Goal: Task Accomplishment & Management: Use online tool/utility

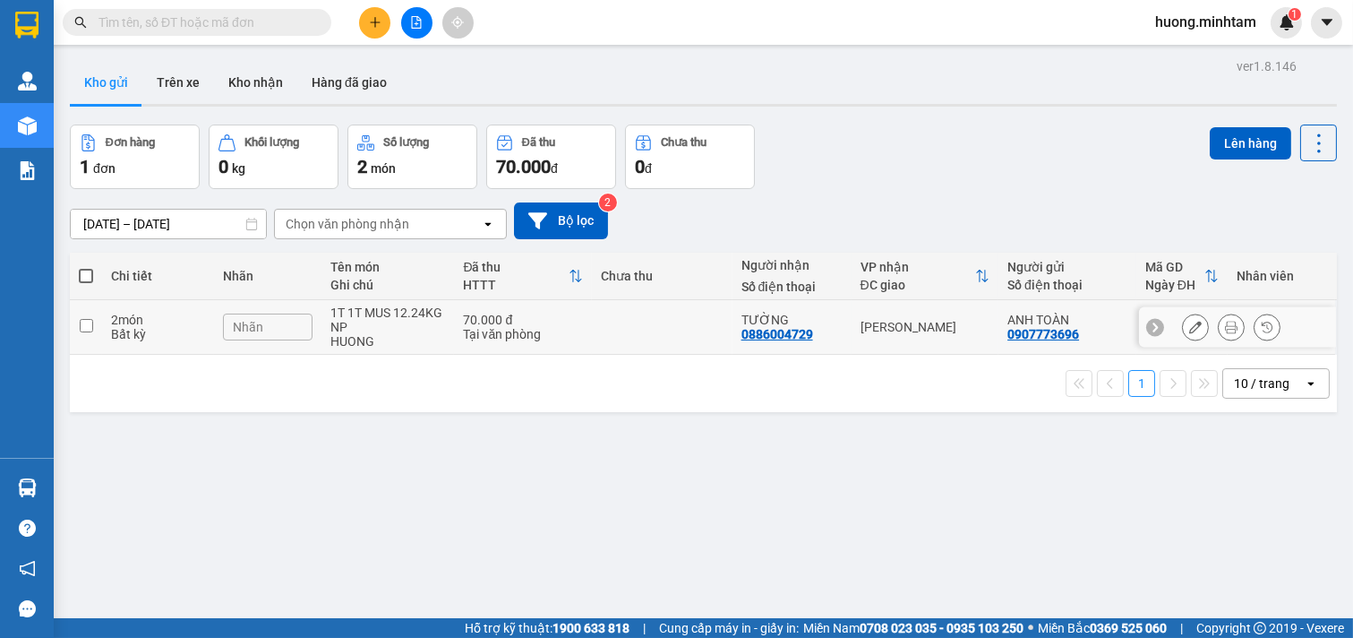
click at [102, 326] on td "2 món Bất kỳ" at bounding box center [158, 327] width 112 height 55
checkbox input "true"
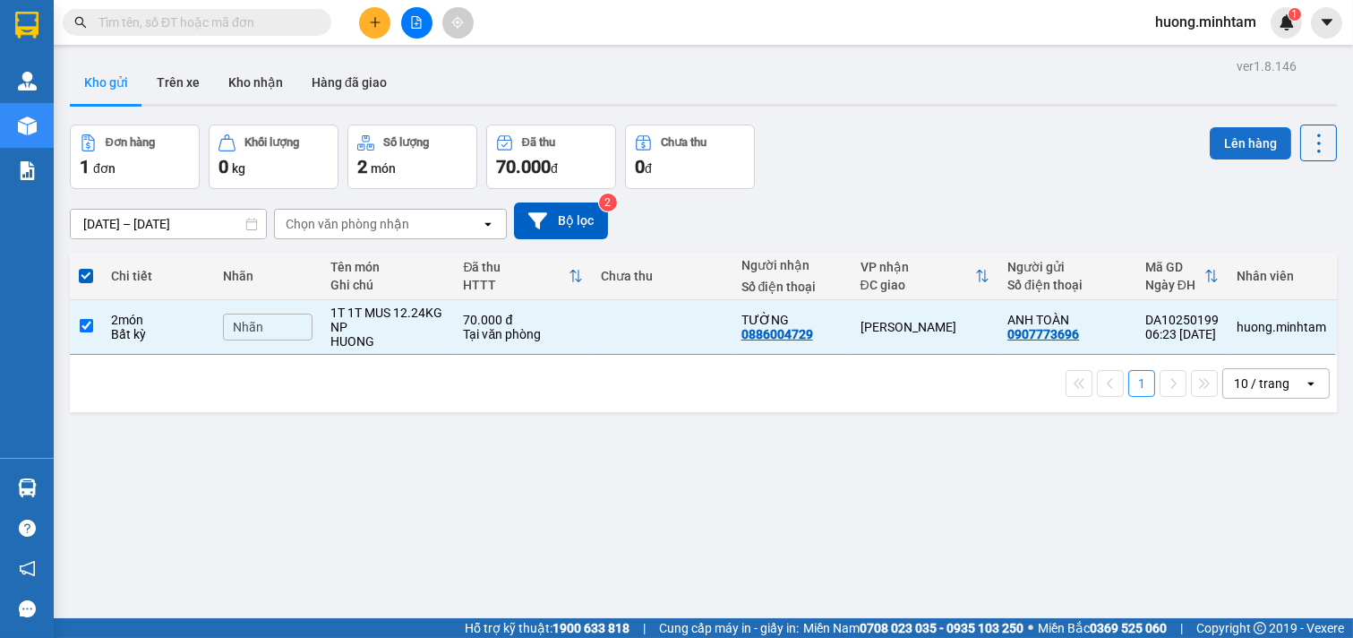
click at [1236, 138] on button "Lên hàng" at bounding box center [1251, 143] width 82 height 32
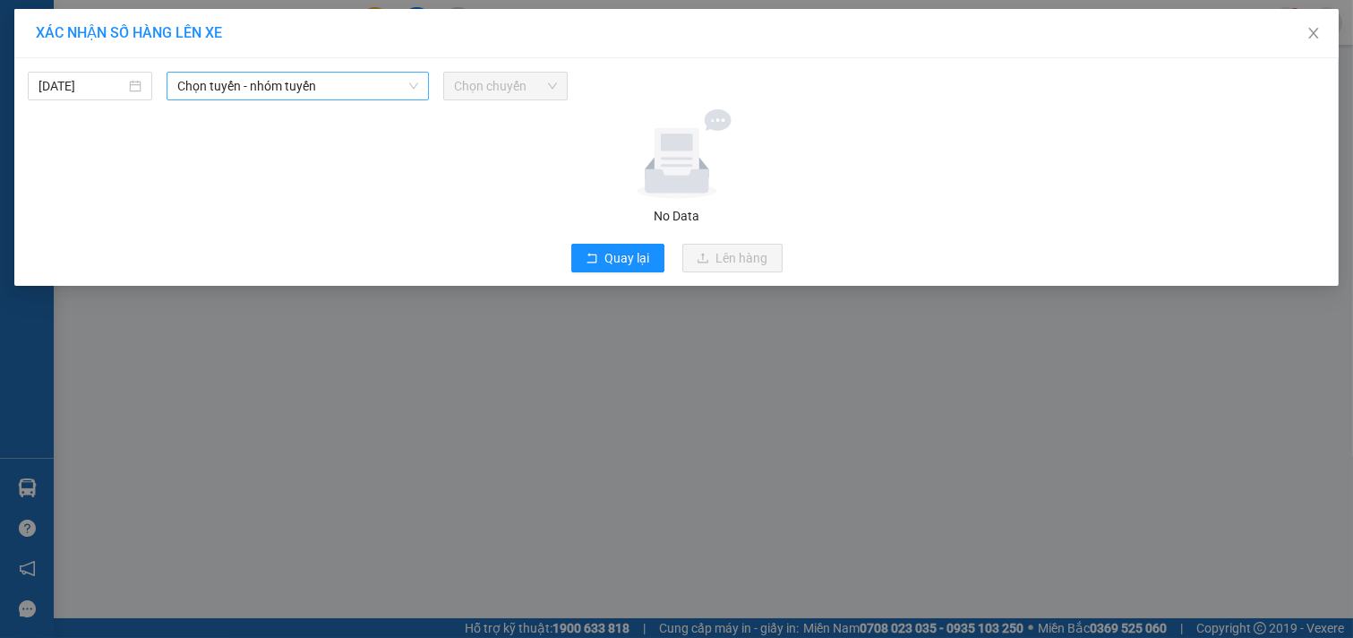
click at [364, 86] on span "Chọn tuyến - nhóm tuyến" at bounding box center [297, 86] width 241 height 27
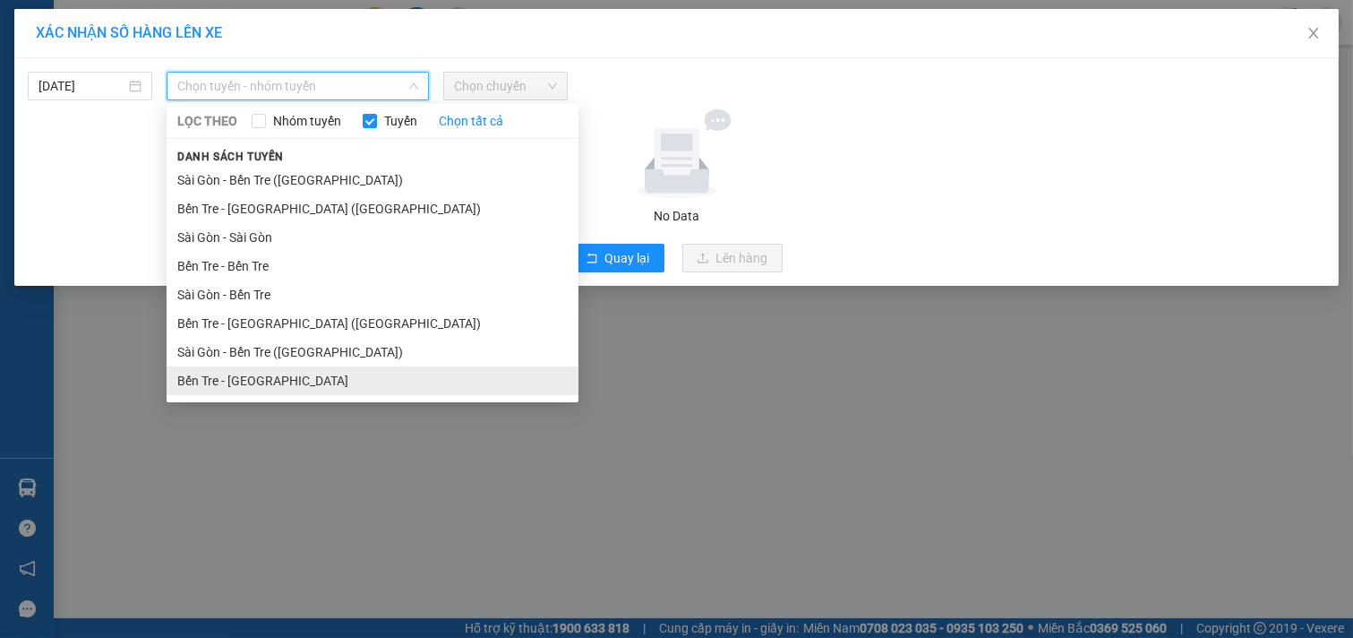
click at [246, 386] on li "Bến Tre - [GEOGRAPHIC_DATA]" at bounding box center [373, 380] width 412 height 29
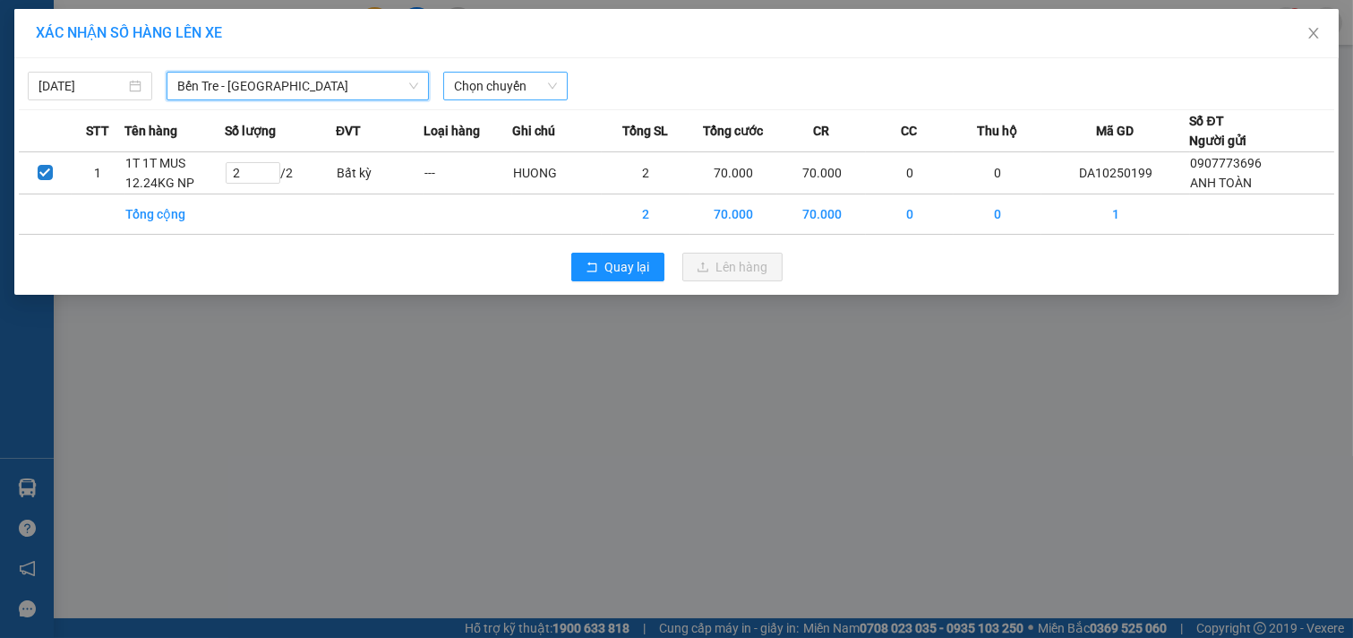
click at [519, 79] on span "Chọn chuyến" at bounding box center [505, 86] width 103 height 27
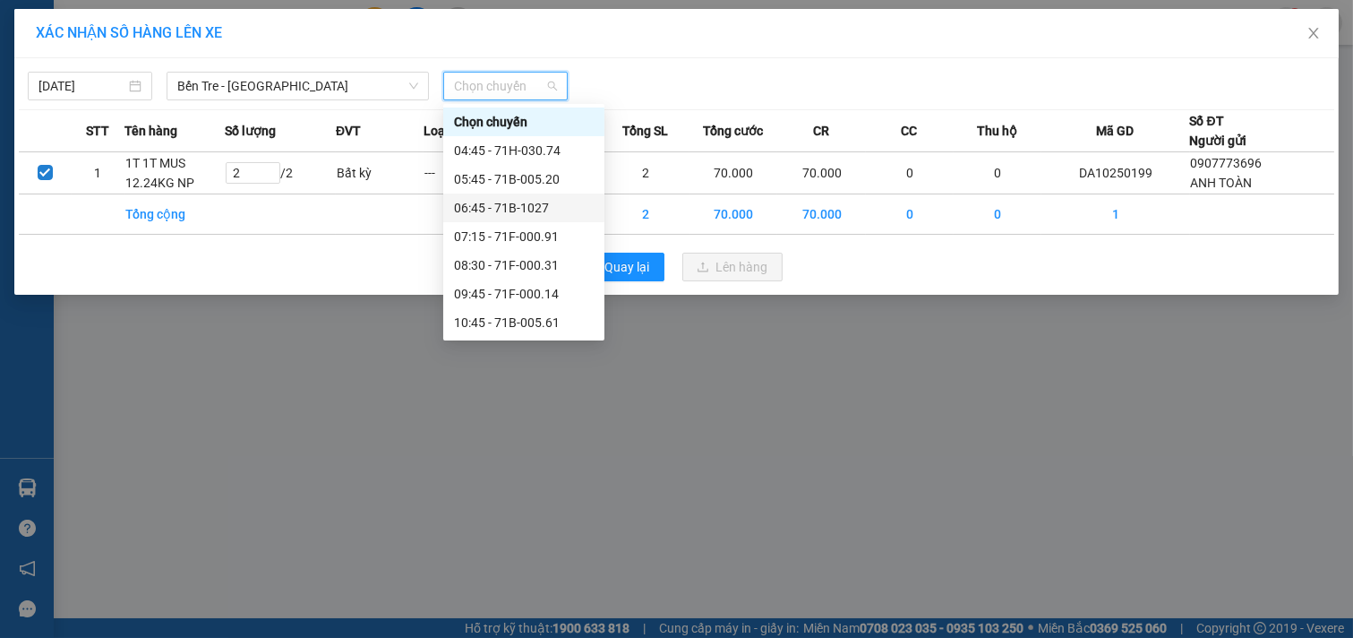
click at [538, 209] on div "06:45 - 71B-1027" at bounding box center [524, 208] width 140 height 20
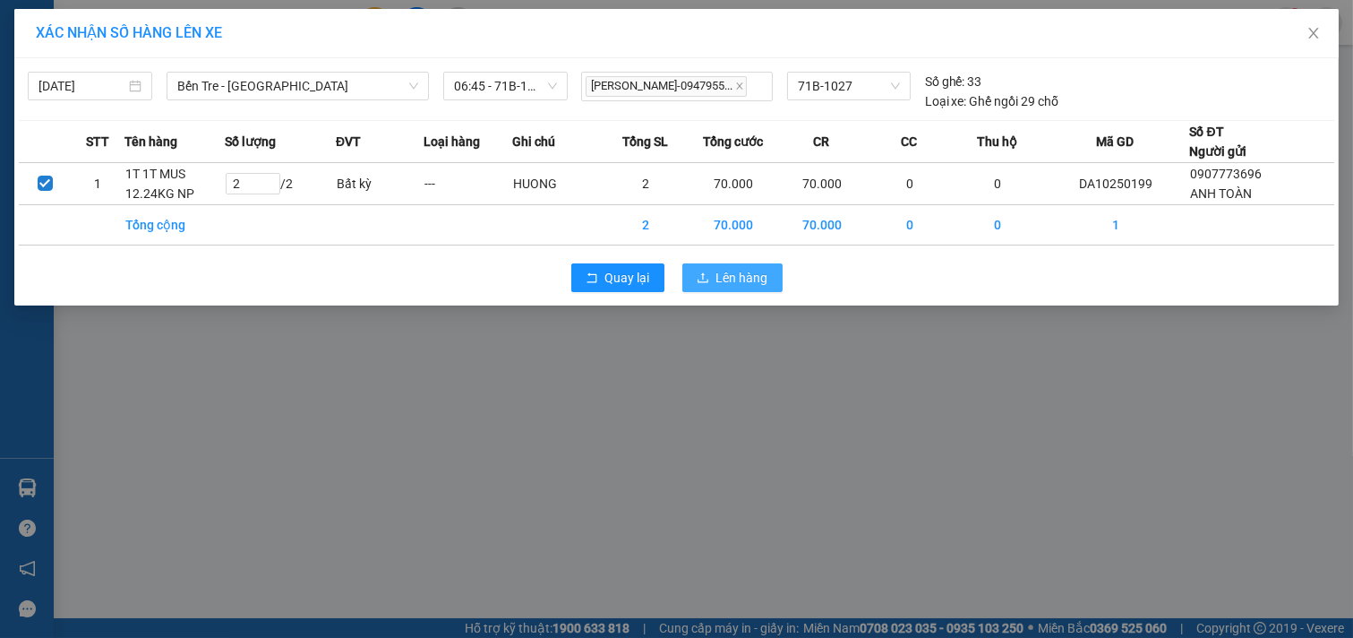
click at [740, 275] on span "Lên hàng" at bounding box center [742, 278] width 52 height 20
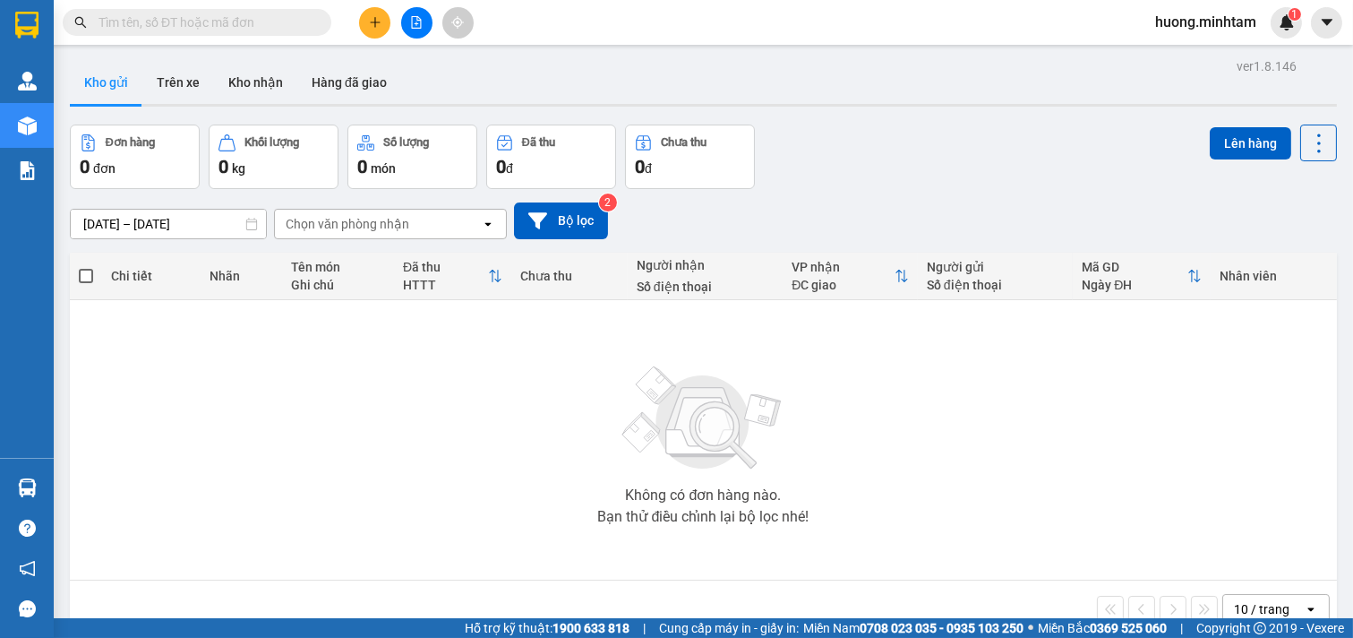
click at [270, 19] on input "text" at bounding box center [204, 23] width 211 height 20
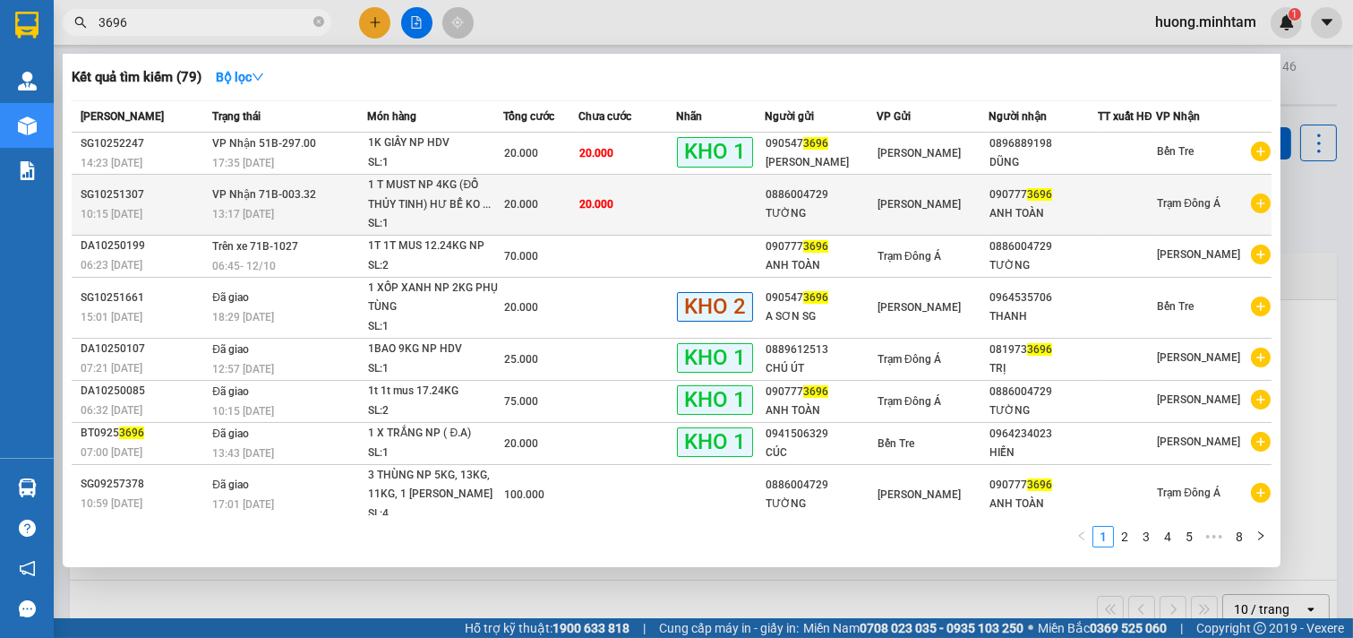
type input "3696"
click at [784, 202] on div "0886004729" at bounding box center [821, 194] width 110 height 19
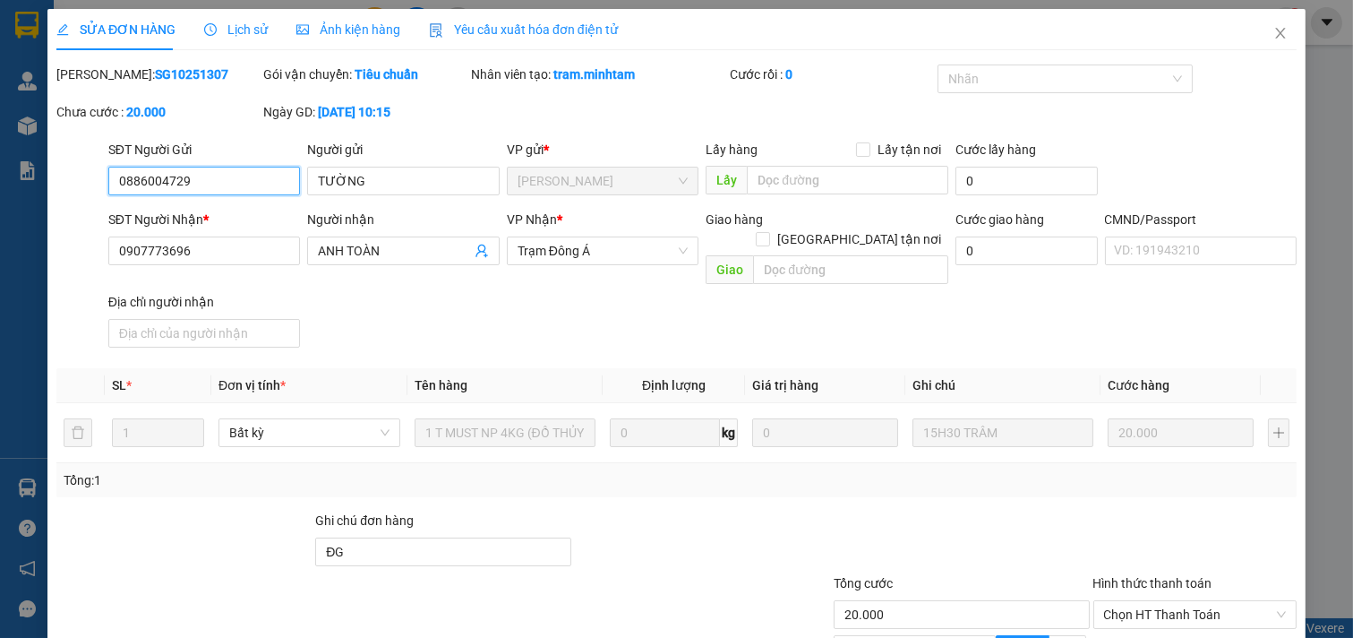
type input "0886004729"
type input "TƯỜNG"
type input "0907773696"
type input "ANH TOÀN"
type input "ĐG"
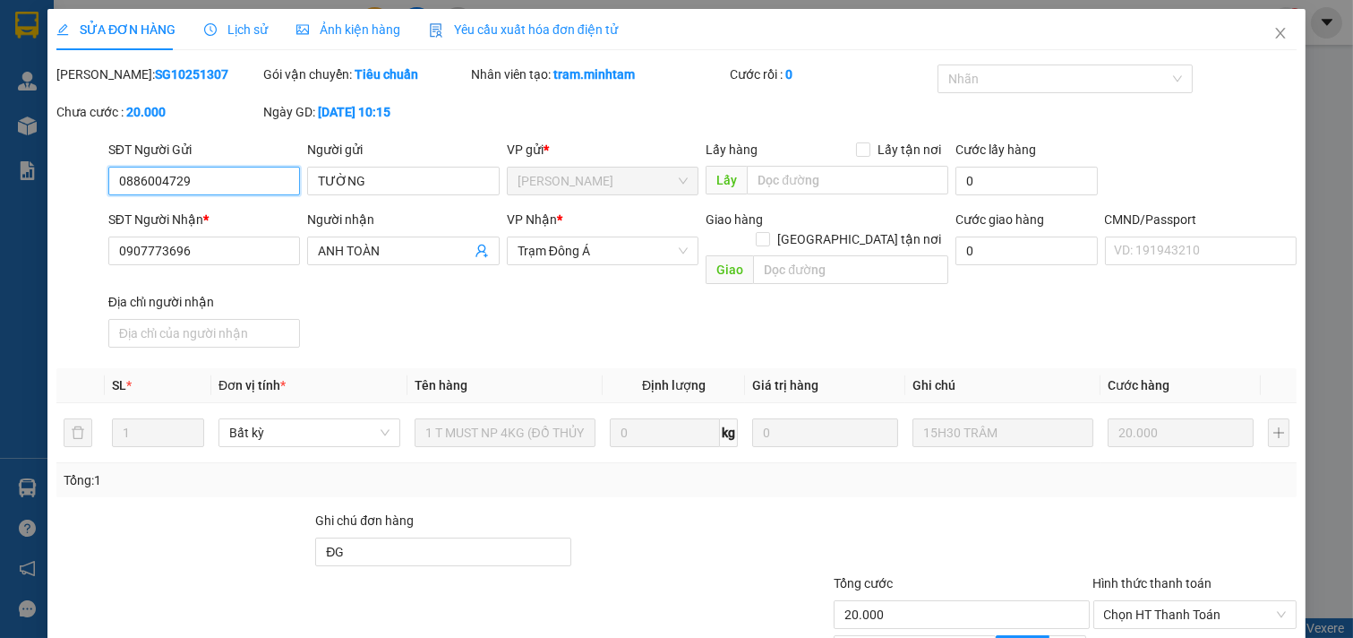
type input "20.000"
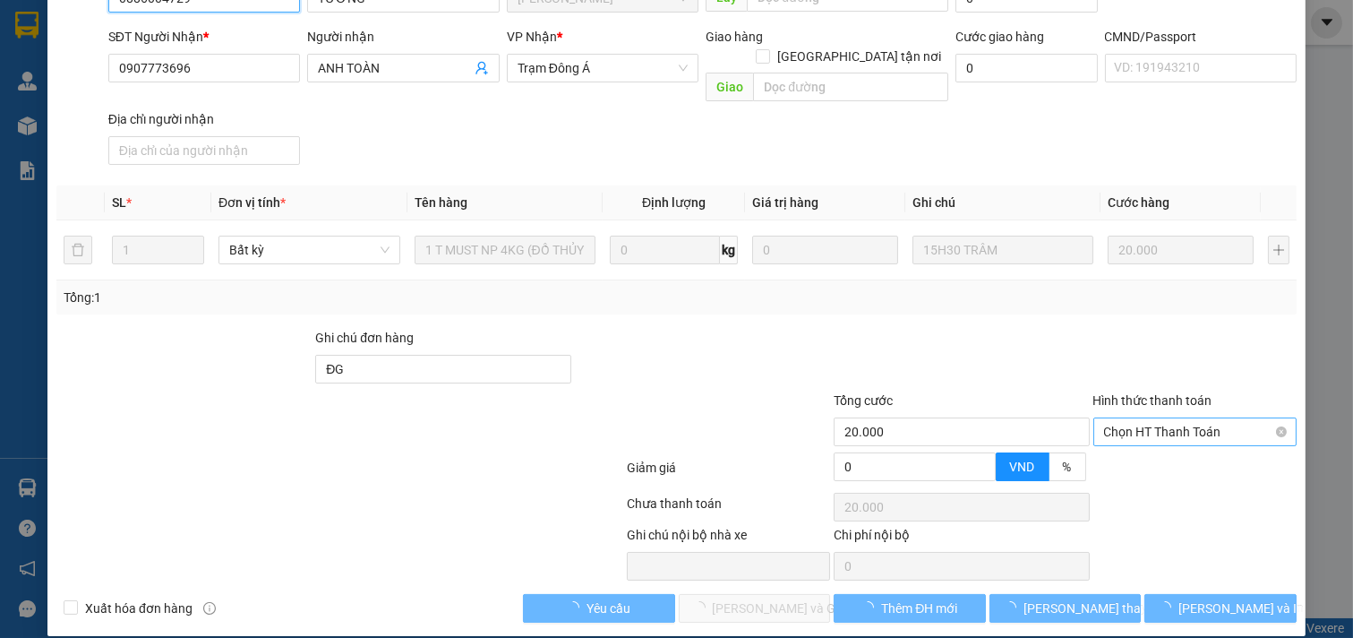
click at [1192, 418] on span "Chọn HT Thanh Toán" at bounding box center [1195, 431] width 183 height 27
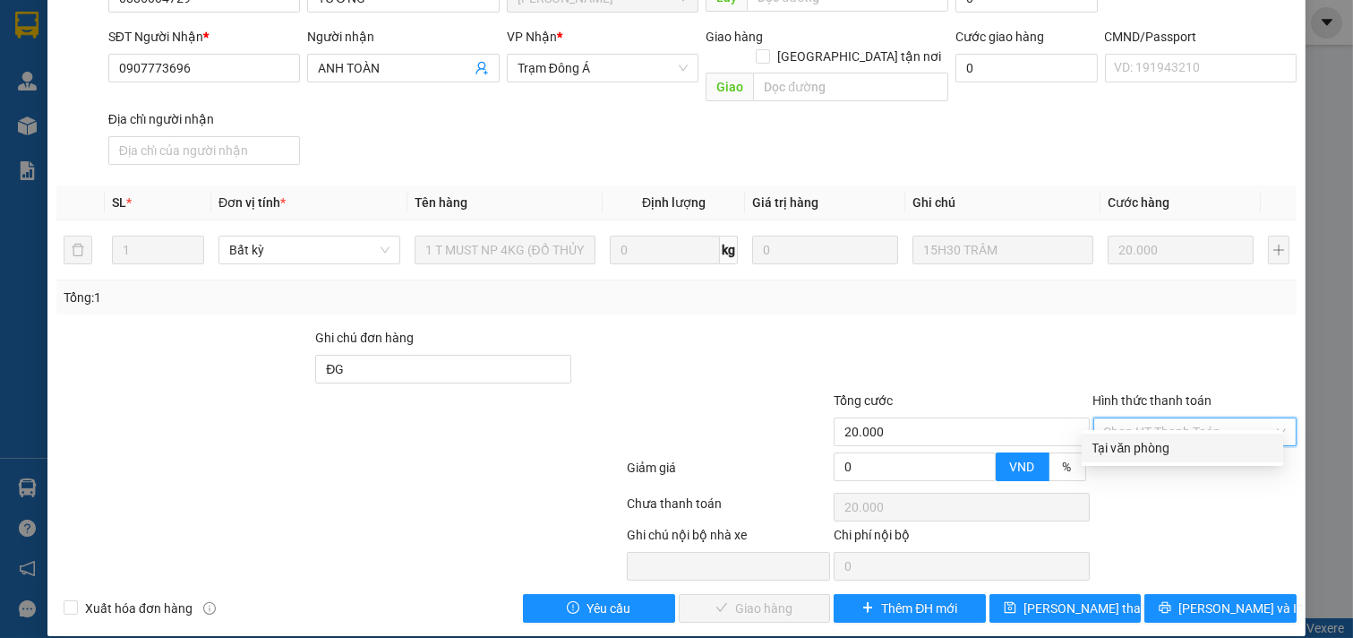
click at [1175, 446] on div "Tại văn phòng" at bounding box center [1183, 448] width 180 height 20
type input "0"
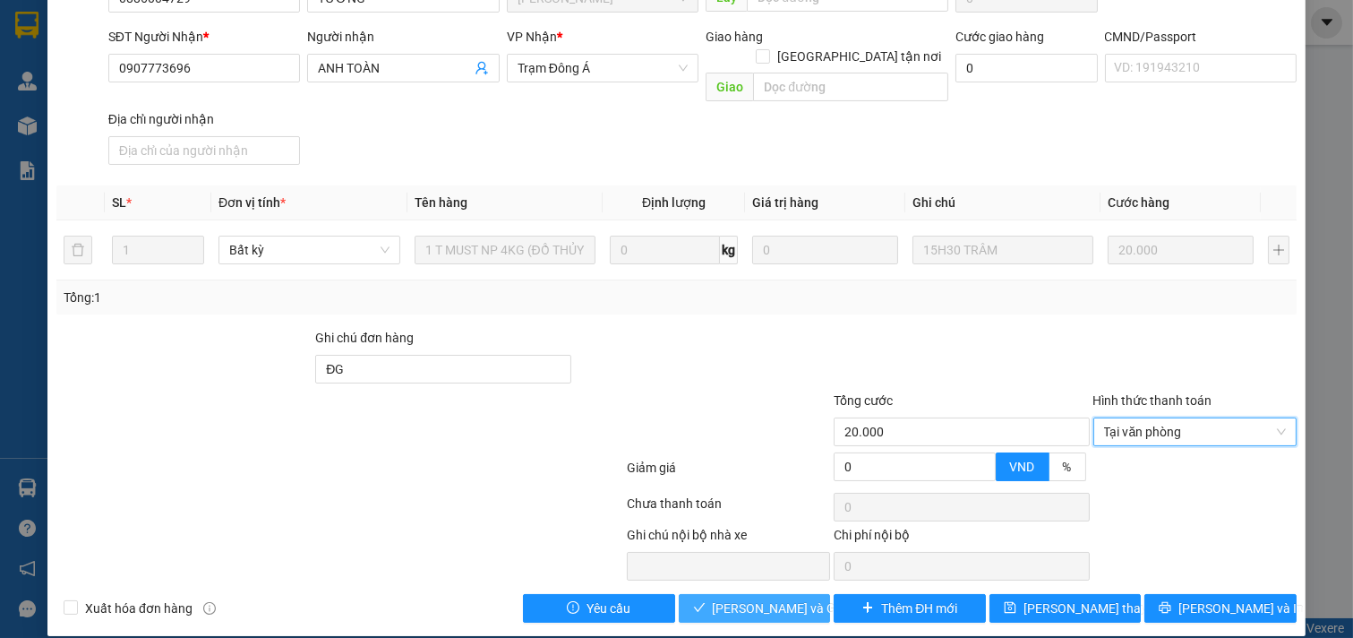
click at [776, 598] on span "[PERSON_NAME] và Giao hàng" at bounding box center [799, 608] width 172 height 20
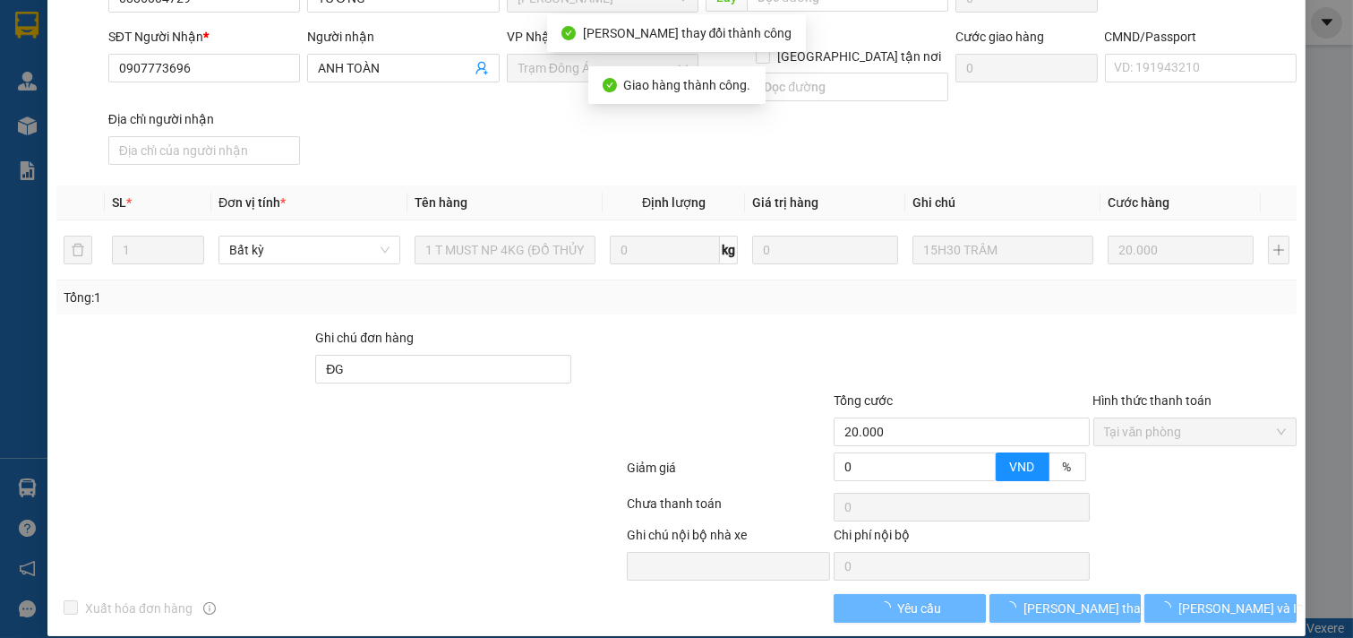
scroll to position [0, 0]
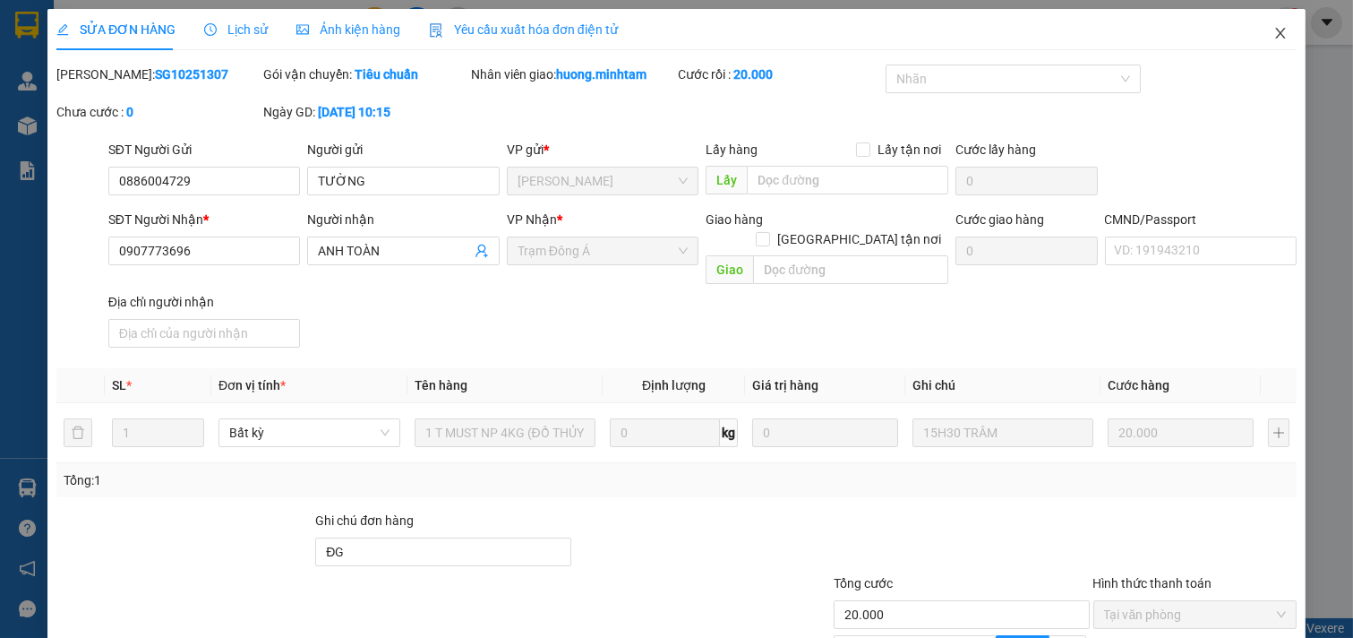
click at [1274, 39] on icon "close" at bounding box center [1281, 33] width 14 height 14
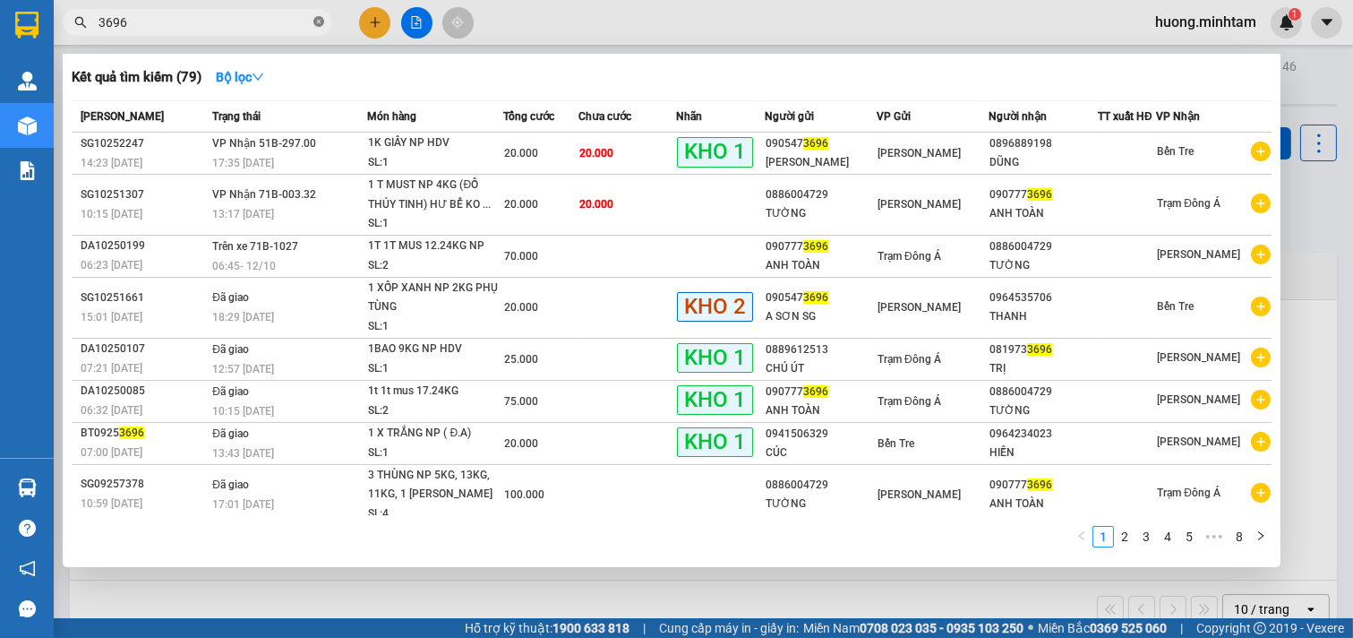
click at [318, 20] on icon "close-circle" at bounding box center [318, 21] width 11 height 11
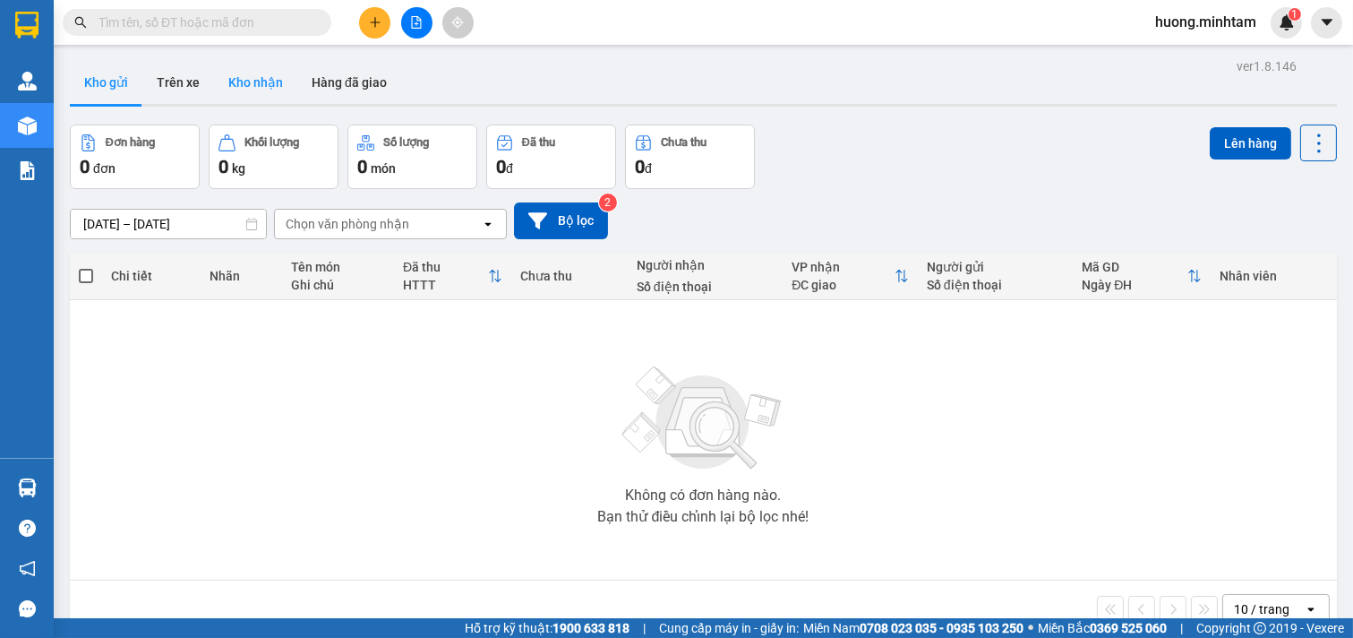
click at [270, 78] on button "Kho nhận" at bounding box center [255, 82] width 83 height 43
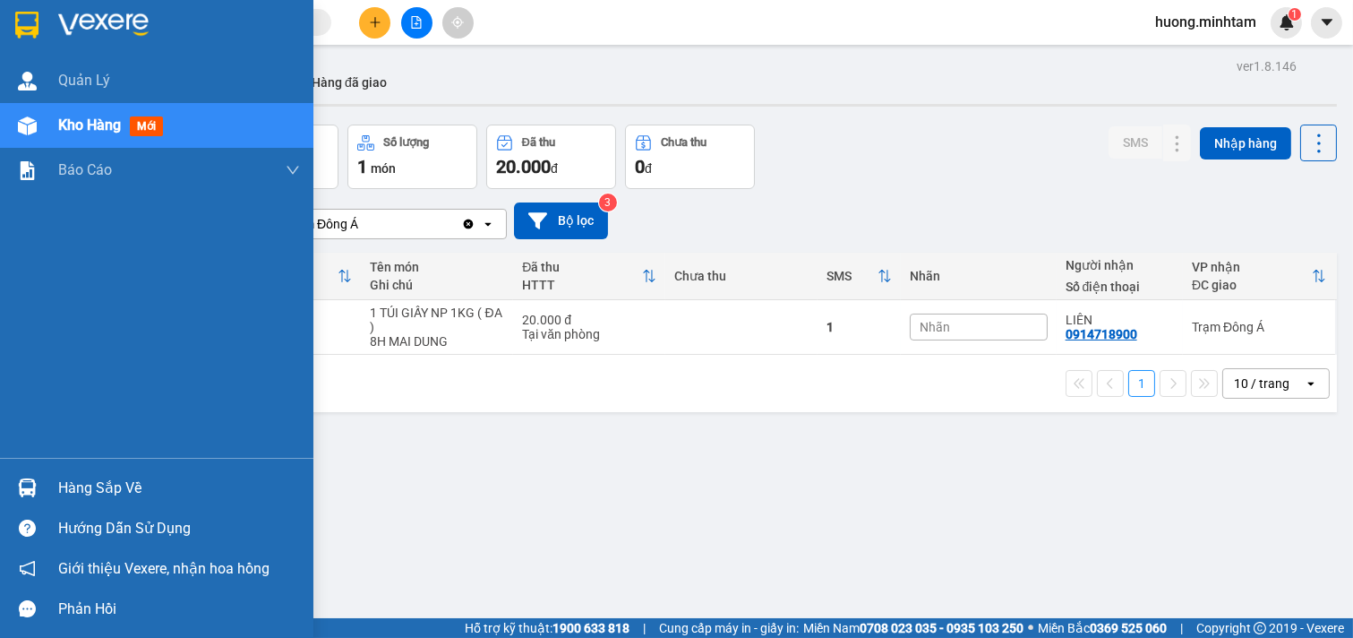
click at [96, 467] on div "Hàng sắp về Hướng dẫn sử dụng Giới thiệu Vexere, nhận hoa hồng Phản hồi" at bounding box center [156, 543] width 313 height 171
click at [96, 476] on div "Hàng sắp về" at bounding box center [179, 488] width 242 height 27
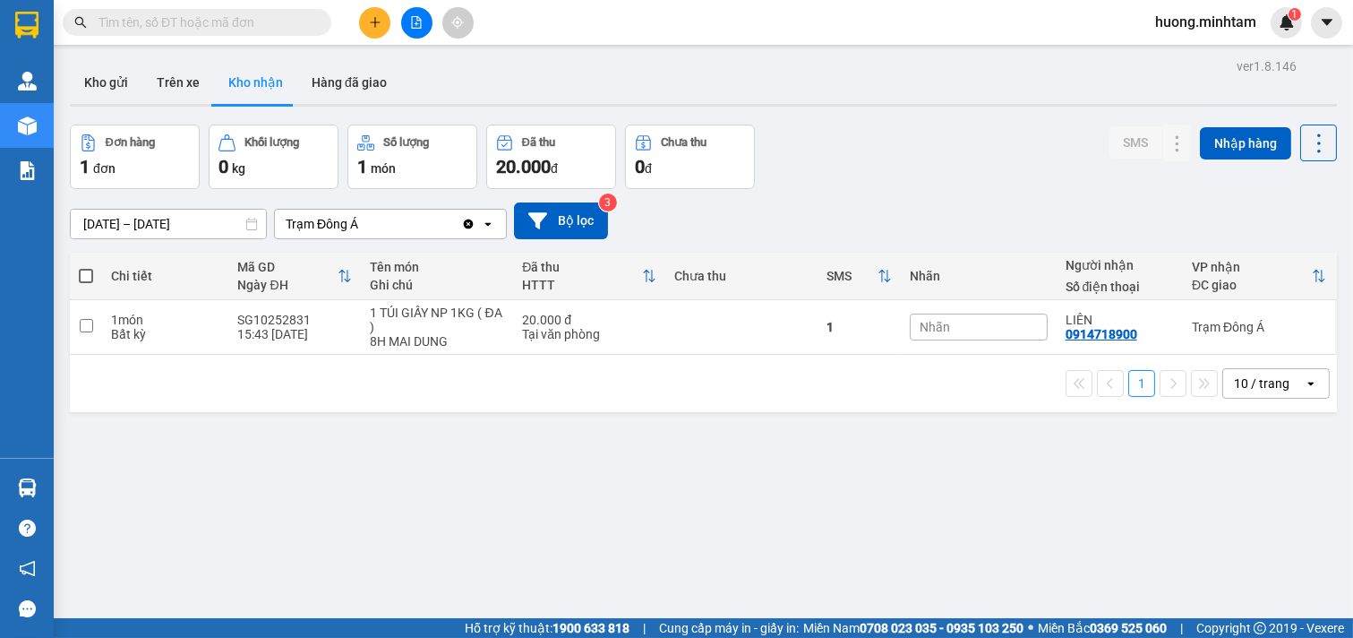
click at [873, 481] on section "Kết quả tìm kiếm ( 79 ) Bộ lọc Mã ĐH Trạng thái Món hàng Tổng cước Chưa cước Nh…" at bounding box center [676, 319] width 1353 height 638
click at [133, 76] on button "Kho gửi" at bounding box center [106, 82] width 73 height 43
